Goal: Task Accomplishment & Management: Use online tool/utility

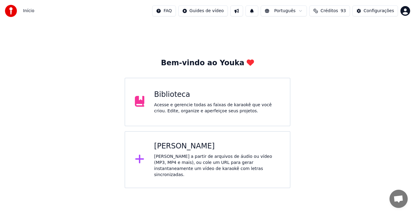
click at [178, 105] on div "Acesse e gerencie todas as faixas de karaokê que você criou. Edite, organize e …" at bounding box center [217, 108] width 126 height 12
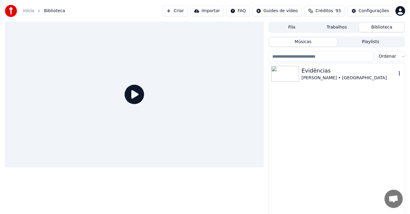
click at [333, 75] on div "[PERSON_NAME] • [GEOGRAPHIC_DATA]" at bounding box center [348, 78] width 95 height 6
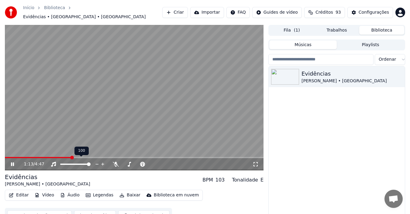
click at [59, 157] on span at bounding box center [38, 157] width 66 height 1
click at [49, 157] on span at bounding box center [33, 157] width 57 height 1
click at [49, 157] on span at bounding box center [31, 157] width 52 height 1
click at [19, 193] on button "Editar" at bounding box center [18, 195] width 25 height 9
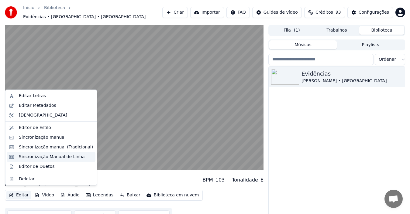
click at [33, 158] on div "Sincronização Manual de Linha" at bounding box center [52, 157] width 66 height 6
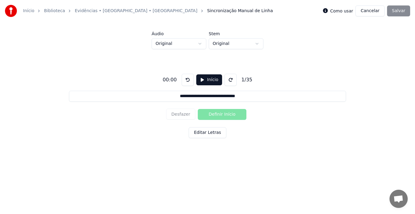
click at [369, 14] on button "Cancelar" at bounding box center [369, 10] width 29 height 11
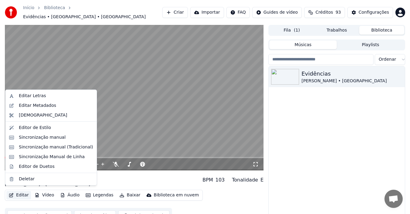
click at [21, 192] on button "Editar" at bounding box center [18, 195] width 25 height 9
click at [36, 158] on div "Sincronização Manual de Linha" at bounding box center [52, 157] width 66 height 6
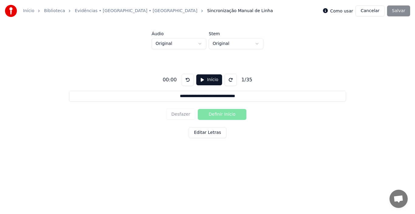
click at [184, 79] on button at bounding box center [188, 80] width 12 height 12
click at [186, 79] on button at bounding box center [188, 80] width 12 height 12
click at [370, 13] on button "Cancelar" at bounding box center [369, 10] width 29 height 11
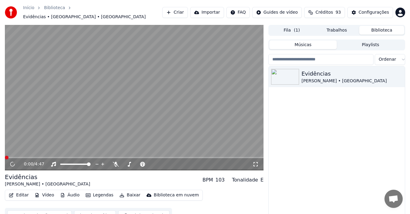
click at [22, 193] on button "Editar" at bounding box center [18, 195] width 25 height 9
click at [346, 159] on div "Evidências Chitãozinho • [GEOGRAPHIC_DATA]" at bounding box center [337, 147] width 136 height 160
click at [12, 163] on icon at bounding box center [12, 165] width 3 height 4
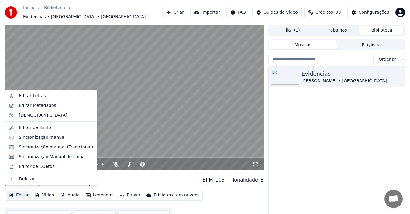
click at [21, 193] on button "Editar" at bounding box center [18, 195] width 25 height 9
click at [43, 155] on div "Sincronização Manual de Linha" at bounding box center [52, 157] width 66 height 6
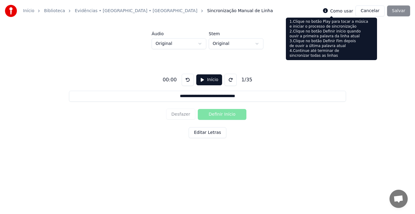
click at [328, 10] on icon at bounding box center [325, 10] width 5 height 5
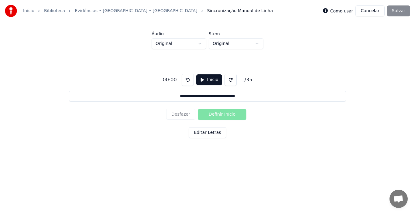
click at [200, 78] on button "Início" at bounding box center [209, 79] width 26 height 11
click at [218, 115] on button "Definir Início" at bounding box center [222, 114] width 49 height 11
click at [218, 115] on button "Definir Fim" at bounding box center [222, 114] width 49 height 11
type input "**********"
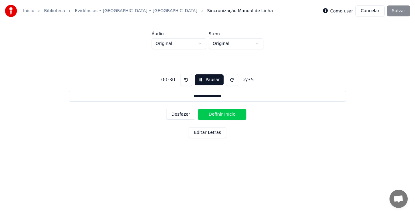
click at [198, 80] on button "Pausar" at bounding box center [209, 79] width 29 height 11
click at [370, 11] on button "Cancelar" at bounding box center [369, 10] width 29 height 11
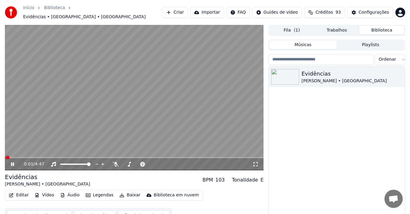
click at [12, 163] on icon at bounding box center [12, 165] width 3 height 4
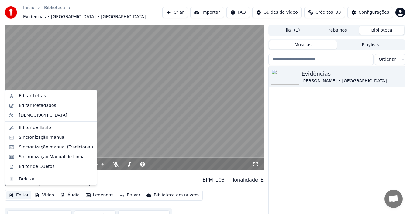
click at [21, 192] on button "Editar" at bounding box center [18, 195] width 25 height 9
click at [37, 157] on div "Sincronização Manual de Linha" at bounding box center [52, 157] width 66 height 6
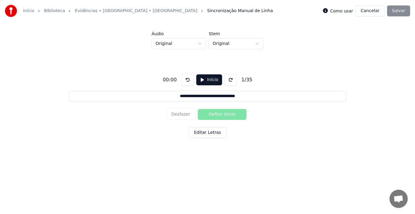
click at [199, 80] on button "Início" at bounding box center [209, 79] width 26 height 11
click at [216, 115] on button "Definir Início" at bounding box center [222, 114] width 49 height 11
click at [216, 115] on button "Definir Fim" at bounding box center [222, 114] width 49 height 11
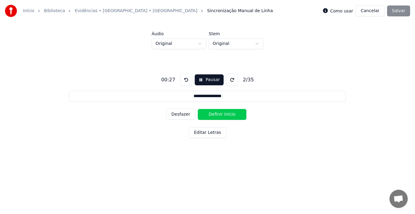
click at [216, 115] on button "Definir Início" at bounding box center [222, 114] width 49 height 11
click at [216, 115] on button "Definir Fim" at bounding box center [222, 114] width 49 height 11
click at [216, 115] on button "Definir Início" at bounding box center [222, 114] width 49 height 11
click at [216, 115] on button "Definir Fim" at bounding box center [222, 114] width 49 height 11
click at [216, 115] on button "Definir Início" at bounding box center [222, 114] width 49 height 11
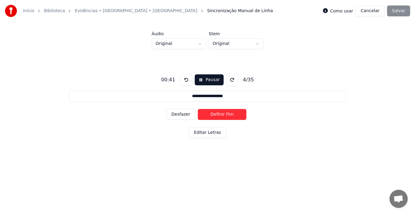
click at [216, 115] on button "Definir Fim" at bounding box center [222, 114] width 49 height 11
click at [216, 115] on button "Definir Início" at bounding box center [222, 114] width 49 height 11
click at [216, 115] on button "Definir Fim" at bounding box center [222, 114] width 49 height 11
click at [216, 115] on button "Definir Início" at bounding box center [222, 114] width 49 height 11
click at [216, 115] on button "Definir Fim" at bounding box center [222, 114] width 49 height 11
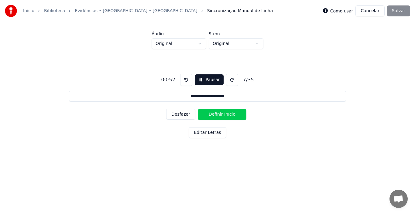
click at [216, 115] on button "Definir Início" at bounding box center [222, 114] width 49 height 11
click at [216, 115] on button "Definir Fim" at bounding box center [222, 114] width 49 height 11
click at [216, 115] on button "Definir Início" at bounding box center [222, 114] width 49 height 11
click at [216, 115] on button "Definir Fim" at bounding box center [222, 114] width 49 height 11
click at [216, 115] on button "Definir Início" at bounding box center [222, 114] width 49 height 11
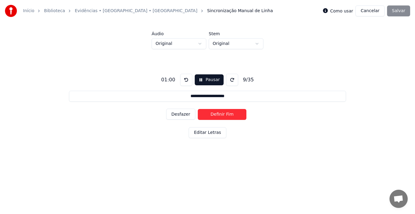
click at [216, 115] on button "Definir Fim" at bounding box center [222, 114] width 49 height 11
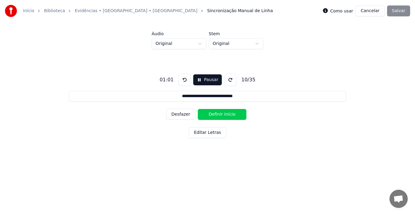
click at [216, 115] on button "Definir Início" at bounding box center [222, 114] width 49 height 11
click at [216, 115] on button "Definir Fim" at bounding box center [222, 114] width 49 height 11
click at [216, 115] on button "Definir Início" at bounding box center [222, 114] width 49 height 11
click at [216, 115] on button "Definir Fim" at bounding box center [222, 114] width 49 height 11
click at [216, 115] on button "Definir Início" at bounding box center [222, 114] width 49 height 11
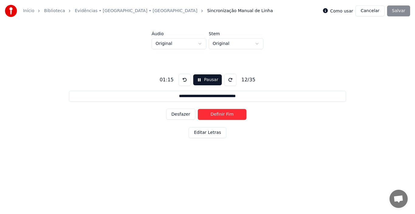
click at [216, 115] on button "Definir Fim" at bounding box center [222, 114] width 49 height 11
click at [216, 115] on button "Definir Início" at bounding box center [222, 114] width 49 height 11
click at [216, 115] on button "Definir Fim" at bounding box center [222, 114] width 49 height 11
click at [216, 115] on button "Definir Início" at bounding box center [222, 114] width 49 height 11
click at [216, 115] on button "Definir Fim" at bounding box center [222, 114] width 49 height 11
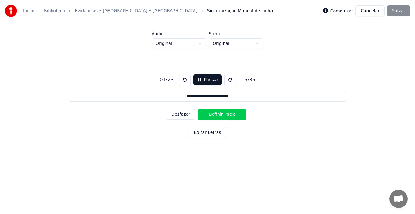
click at [216, 115] on button "Definir Início" at bounding box center [222, 114] width 49 height 11
click at [216, 115] on button "Definir Fim" at bounding box center [222, 114] width 49 height 11
click at [216, 115] on button "Definir Início" at bounding box center [222, 114] width 49 height 11
click at [216, 115] on button "Definir Fim" at bounding box center [222, 114] width 49 height 11
click at [216, 115] on button "Definir Início" at bounding box center [222, 114] width 49 height 11
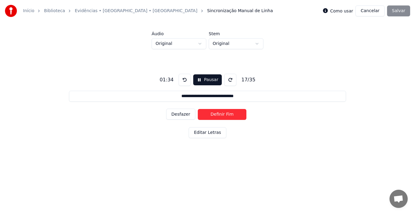
click at [216, 115] on button "Definir Fim" at bounding box center [222, 114] width 49 height 11
click at [216, 115] on button "Definir Início" at bounding box center [222, 114] width 49 height 11
click at [216, 115] on button "Definir Fim" at bounding box center [222, 114] width 49 height 11
click at [216, 115] on button "Definir Início" at bounding box center [222, 114] width 49 height 11
click at [216, 115] on button "Definir Fim" at bounding box center [222, 114] width 49 height 11
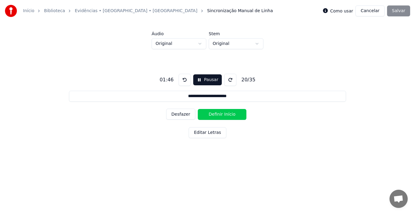
click at [216, 115] on button "Definir Início" at bounding box center [222, 114] width 49 height 11
click at [216, 115] on button "Definir Fim" at bounding box center [222, 114] width 49 height 11
click at [216, 115] on button "Definir Início" at bounding box center [222, 114] width 49 height 11
click at [216, 115] on button "Definir Fim" at bounding box center [222, 114] width 49 height 11
click at [216, 115] on button "Definir Início" at bounding box center [222, 114] width 49 height 11
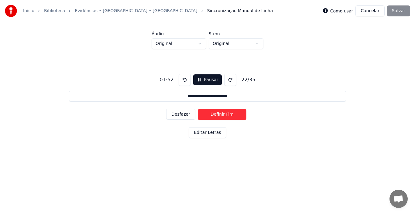
click at [216, 115] on button "Definir Fim" at bounding box center [222, 114] width 49 height 11
click at [216, 115] on button "Definir Início" at bounding box center [222, 114] width 49 height 11
click at [216, 115] on button "Definir Fim" at bounding box center [222, 114] width 49 height 11
click at [216, 115] on button "Definir Início" at bounding box center [222, 114] width 49 height 11
click at [216, 115] on button "Definir Fim" at bounding box center [222, 114] width 49 height 11
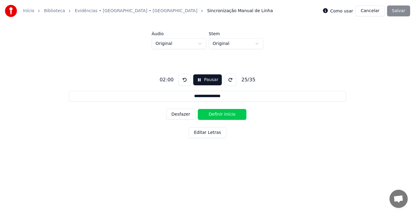
click at [216, 115] on button "Definir Início" at bounding box center [222, 114] width 49 height 11
click at [216, 115] on button "Definir Fim" at bounding box center [222, 114] width 49 height 11
click at [216, 115] on button "Definir Início" at bounding box center [222, 114] width 49 height 11
click at [216, 115] on button "Definir Fim" at bounding box center [222, 114] width 49 height 11
click at [216, 115] on button "Definir Início" at bounding box center [222, 114] width 49 height 11
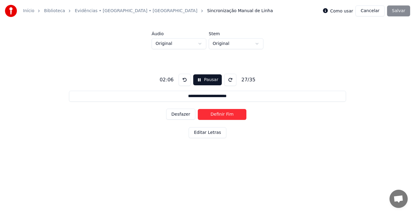
click at [216, 115] on button "Definir Fim" at bounding box center [222, 114] width 49 height 11
click at [216, 115] on button "Definir Início" at bounding box center [222, 114] width 49 height 11
click at [216, 115] on button "Definir Fim" at bounding box center [222, 114] width 49 height 11
click at [216, 115] on button "Definir Início" at bounding box center [222, 114] width 49 height 11
click at [216, 115] on button "Definir Fim" at bounding box center [222, 114] width 49 height 11
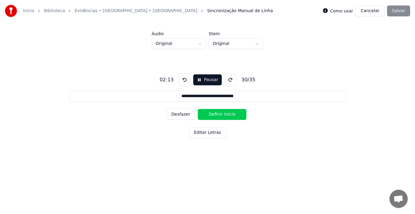
click at [216, 115] on button "Definir Início" at bounding box center [222, 114] width 49 height 11
click at [216, 115] on button "Definir Fim" at bounding box center [222, 114] width 49 height 11
click at [216, 115] on button "Definir Início" at bounding box center [222, 114] width 49 height 11
click at [216, 115] on button "Definir Fim" at bounding box center [222, 114] width 49 height 11
click at [216, 115] on button "Definir Início" at bounding box center [222, 114] width 49 height 11
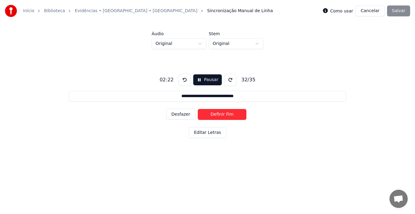
click at [216, 115] on button "Definir Fim" at bounding box center [222, 114] width 49 height 11
click at [216, 115] on button "Definir Início" at bounding box center [222, 114] width 49 height 11
click at [181, 114] on button "Desfazer" at bounding box center [180, 114] width 29 height 11
click at [218, 114] on button "Definir Fim" at bounding box center [222, 114] width 49 height 11
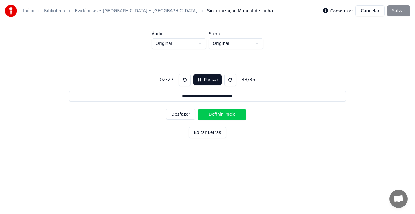
click at [218, 114] on button "Definir Início" at bounding box center [222, 114] width 49 height 11
click at [218, 114] on button "Definir Fim" at bounding box center [222, 114] width 49 height 11
click at [218, 114] on button "Definir Início" at bounding box center [222, 114] width 49 height 11
click at [218, 114] on button "Definir Fim" at bounding box center [222, 114] width 49 height 11
type input "**********"
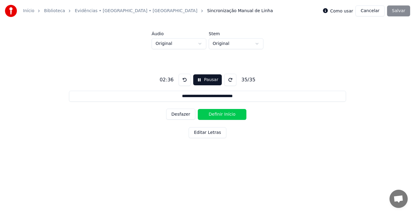
click at [218, 114] on button "Definir Início" at bounding box center [222, 114] width 49 height 11
click at [218, 114] on button "Definir Fim" at bounding box center [222, 114] width 49 height 11
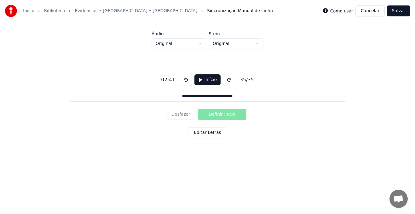
click at [398, 11] on button "Salvar" at bounding box center [398, 10] width 23 height 11
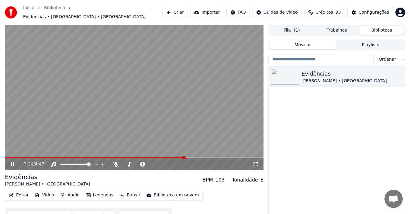
click at [185, 157] on span at bounding box center [134, 157] width 258 height 1
click at [199, 157] on span at bounding box center [134, 157] width 258 height 1
click at [217, 157] on span at bounding box center [134, 157] width 258 height 1
click at [237, 158] on div "3:56 / 4:47" at bounding box center [134, 164] width 258 height 12
click at [237, 157] on span at bounding box center [134, 157] width 258 height 1
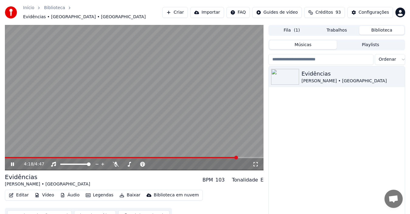
click at [248, 157] on span at bounding box center [134, 157] width 258 height 1
click at [255, 157] on span at bounding box center [134, 157] width 258 height 1
click at [20, 193] on button "Editar" at bounding box center [18, 195] width 25 height 9
click at [299, 117] on div "Evidências Chitãozinho • [GEOGRAPHIC_DATA]" at bounding box center [337, 147] width 136 height 160
